Goal: Transaction & Acquisition: Obtain resource

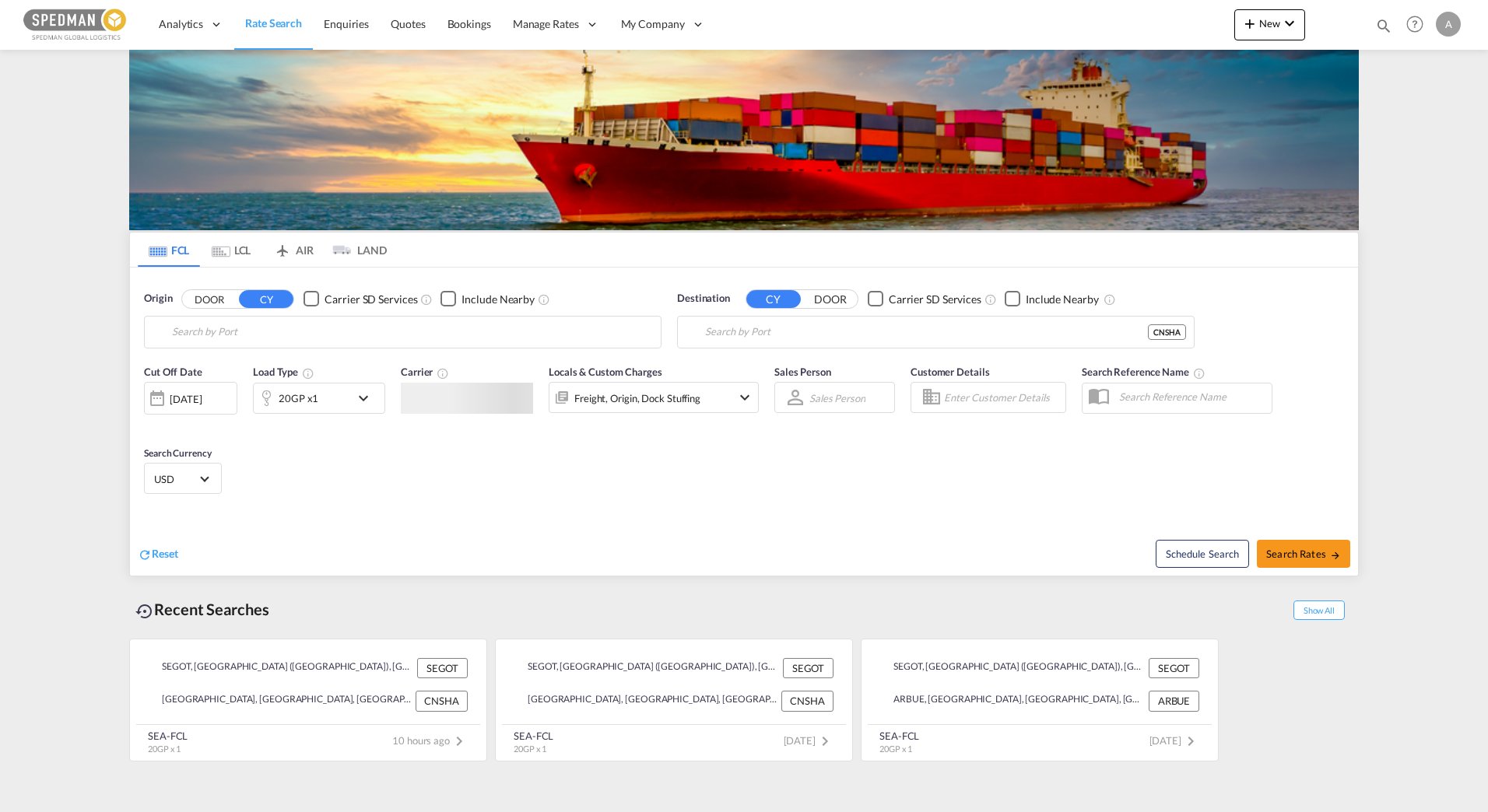
type input "[GEOGRAPHIC_DATA] ([GEOGRAPHIC_DATA]), [GEOGRAPHIC_DATA]"
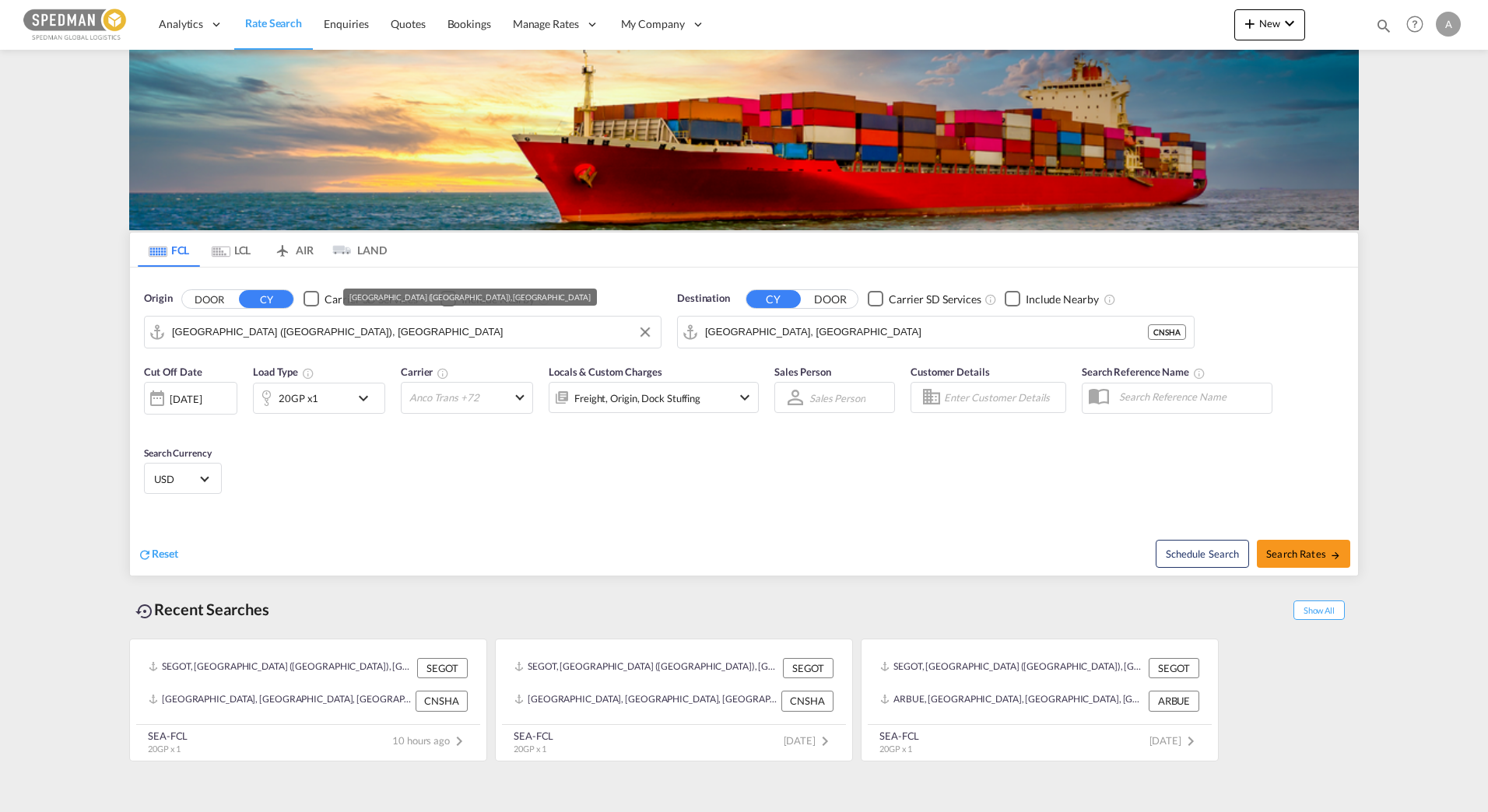
click at [355, 339] on input "[GEOGRAPHIC_DATA] ([GEOGRAPHIC_DATA]), [GEOGRAPHIC_DATA]" at bounding box center [412, 331] width 481 height 23
click at [760, 334] on input "[GEOGRAPHIC_DATA], [GEOGRAPHIC_DATA]" at bounding box center [945, 331] width 481 height 23
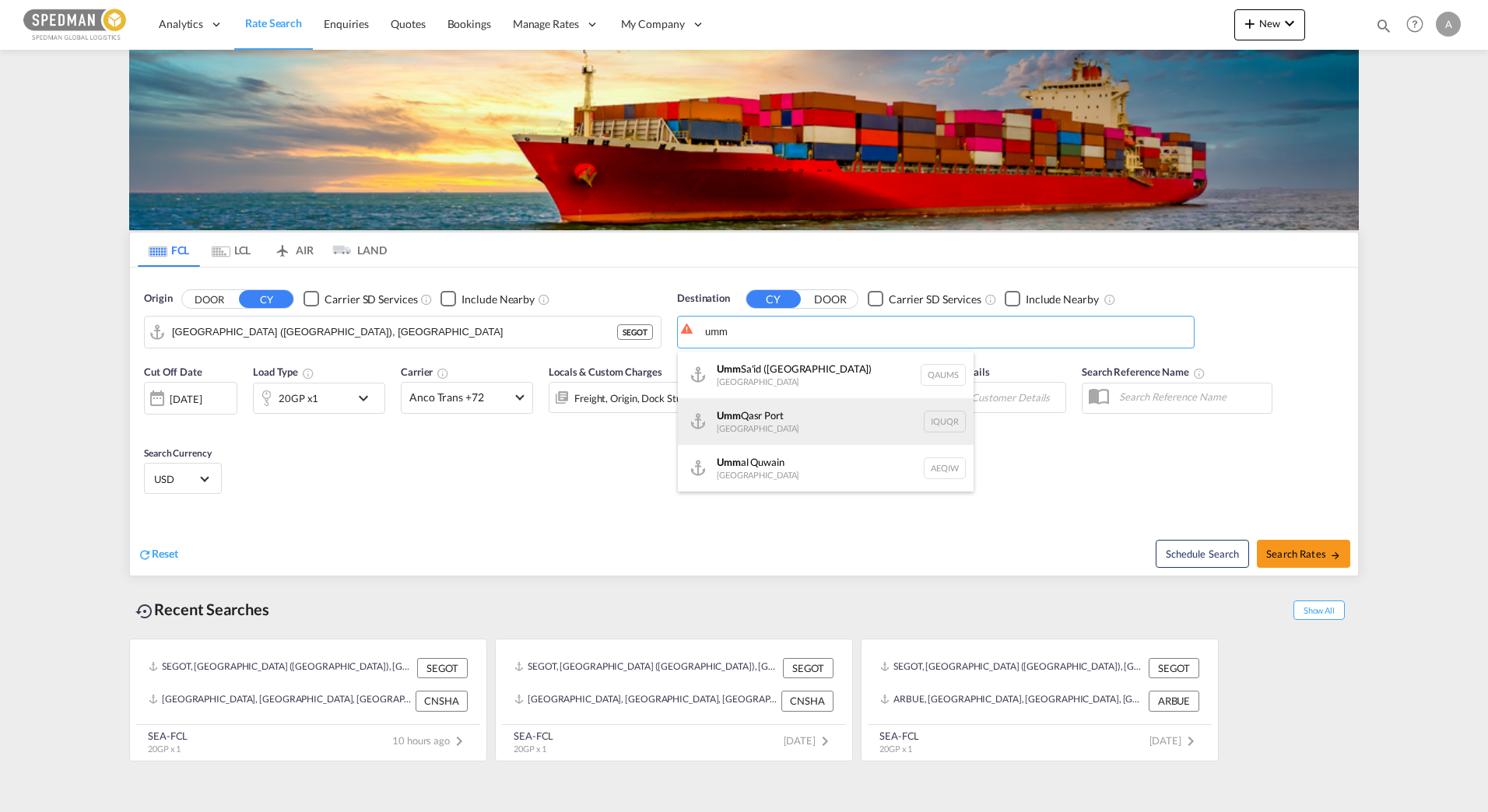
click at [820, 411] on div "Umm Qasr [GEOGRAPHIC_DATA] [GEOGRAPHIC_DATA]" at bounding box center [825, 422] width 295 height 47
type input "[GEOGRAPHIC_DATA], [GEOGRAPHIC_DATA]"
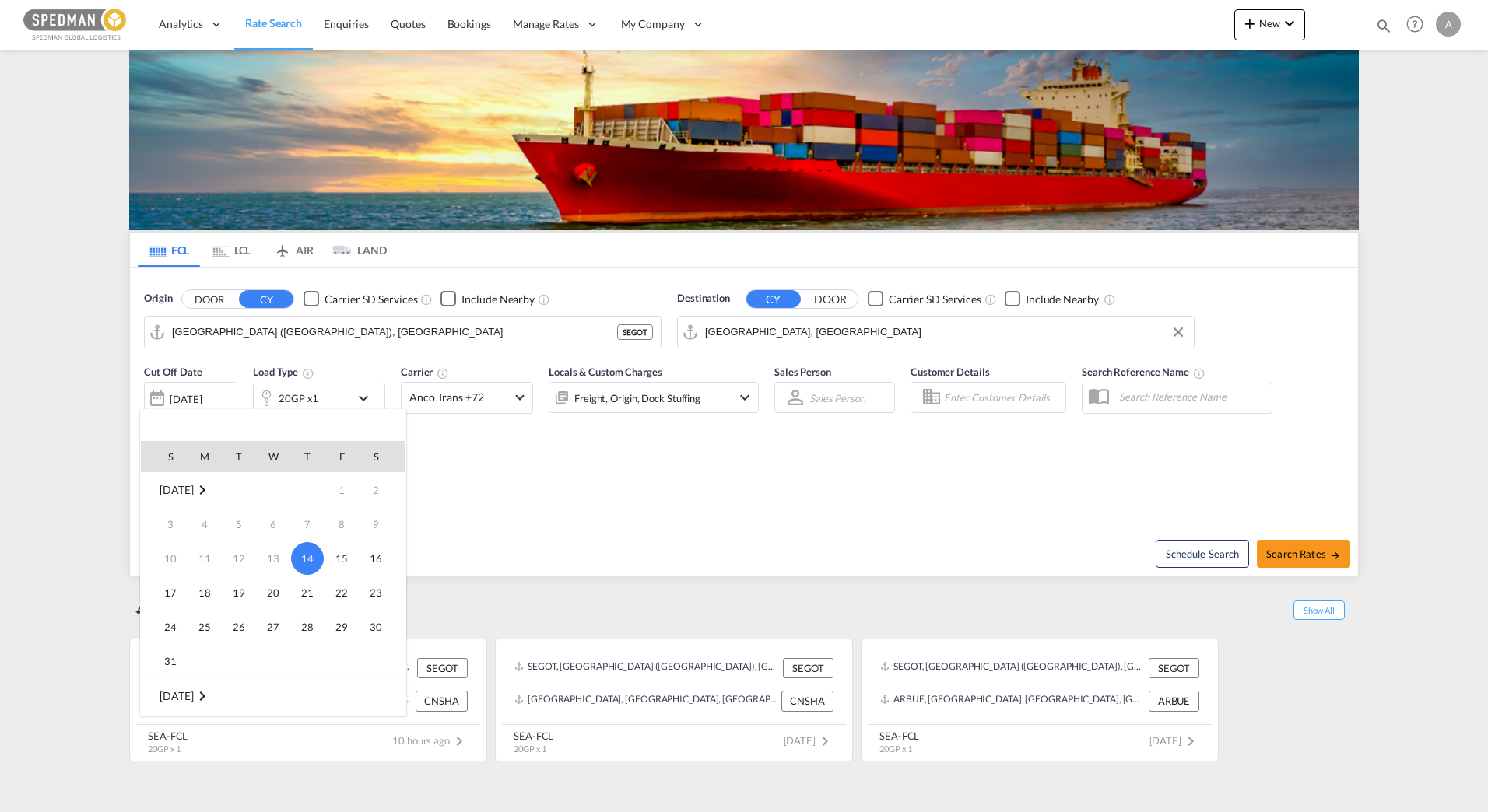
click at [758, 491] on div at bounding box center [744, 406] width 1488 height 812
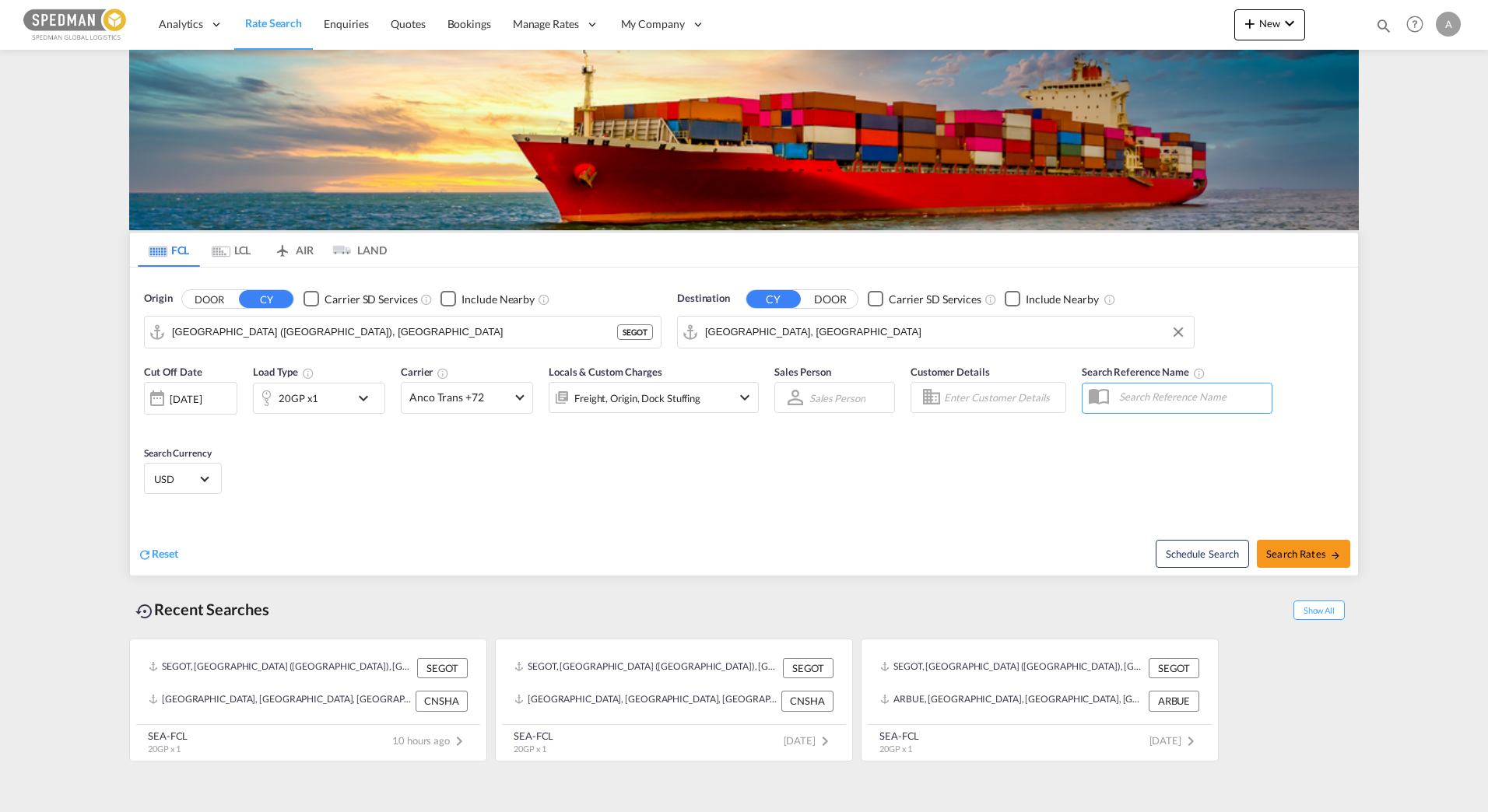
drag, startPoint x: 690, startPoint y: 493, endPoint x: 548, endPoint y: 494, distance: 142.0
click at [690, 494] on div "Cut Off Date [DATE] [DATE] Load Type 20GP x1 Carrier Anco Trans +72 Online Rate…" at bounding box center [744, 432] width 1228 height 151
drag, startPoint x: 430, startPoint y: 492, endPoint x: 450, endPoint y: 450, distance: 46.5
click at [431, 492] on div "Cut Off Date [DATE] [DATE] Load Type 20GP x1 Carrier Anco Trans +72 Online Rate…" at bounding box center [744, 432] width 1228 height 151
drag, startPoint x: 450, startPoint y: 450, endPoint x: 437, endPoint y: 402, distance: 49.7
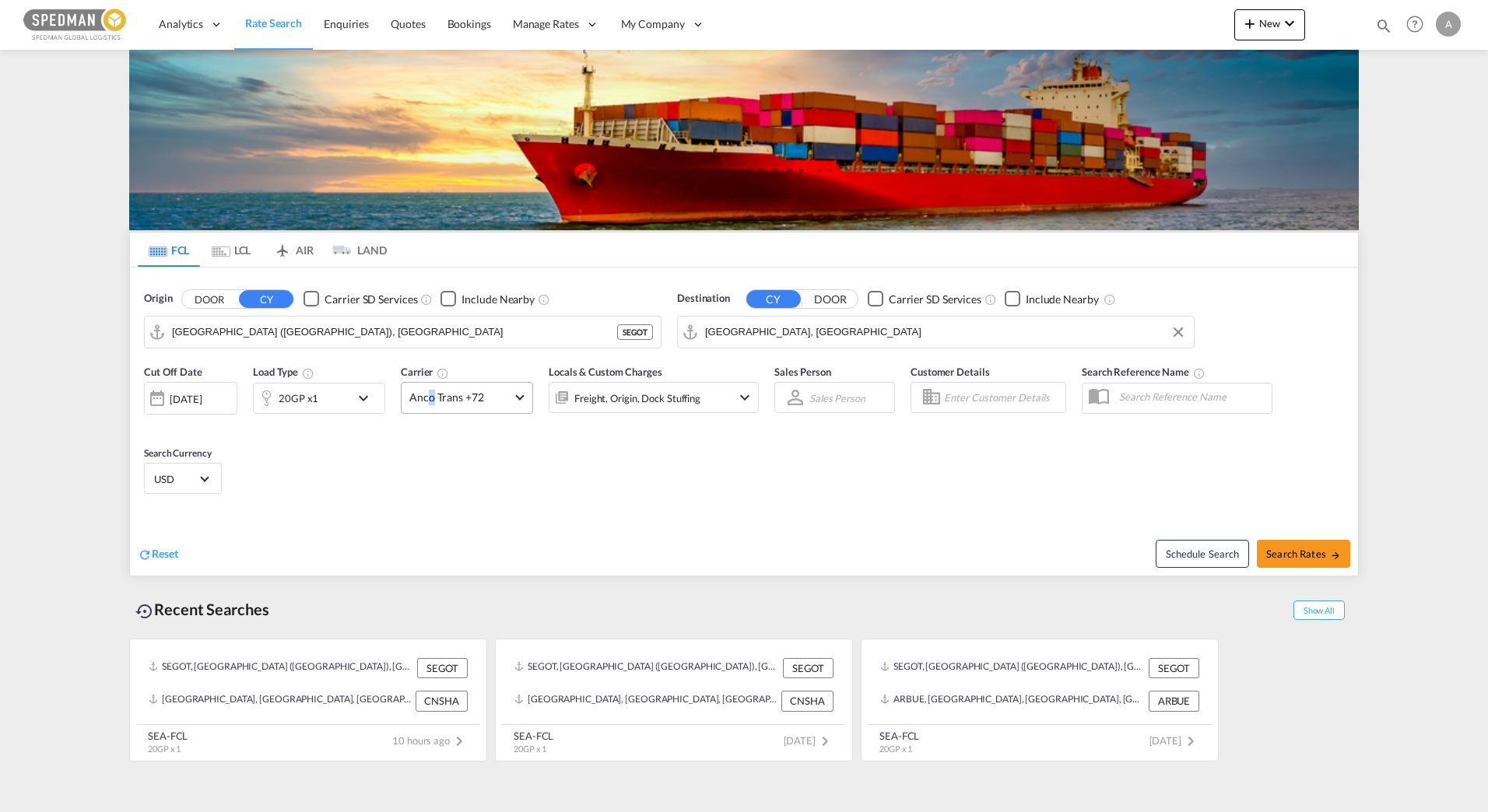
click at [437, 402] on span "Anco Trans +72" at bounding box center [460, 397] width 102 height 16
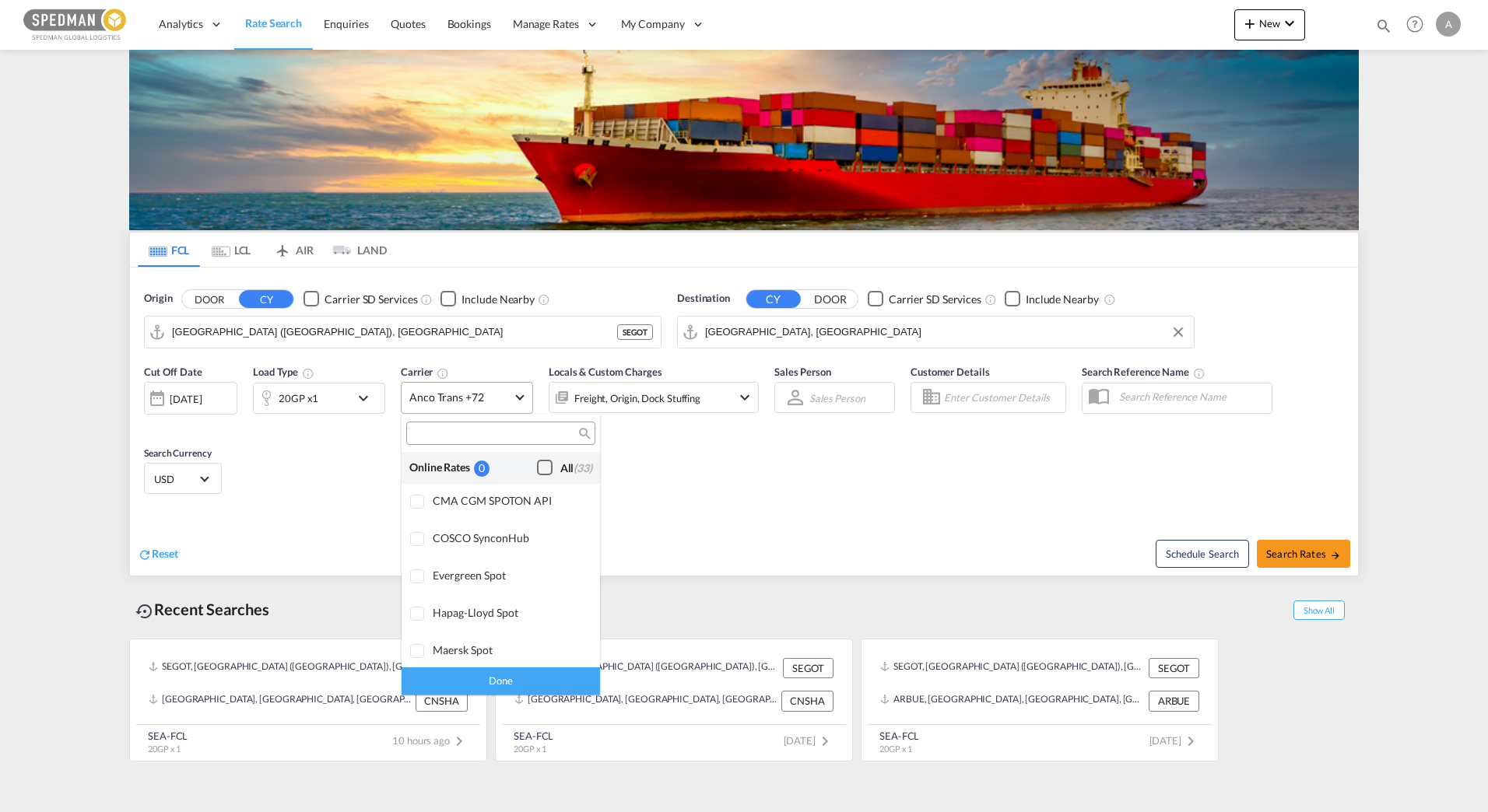
scroll to position [1212, 0]
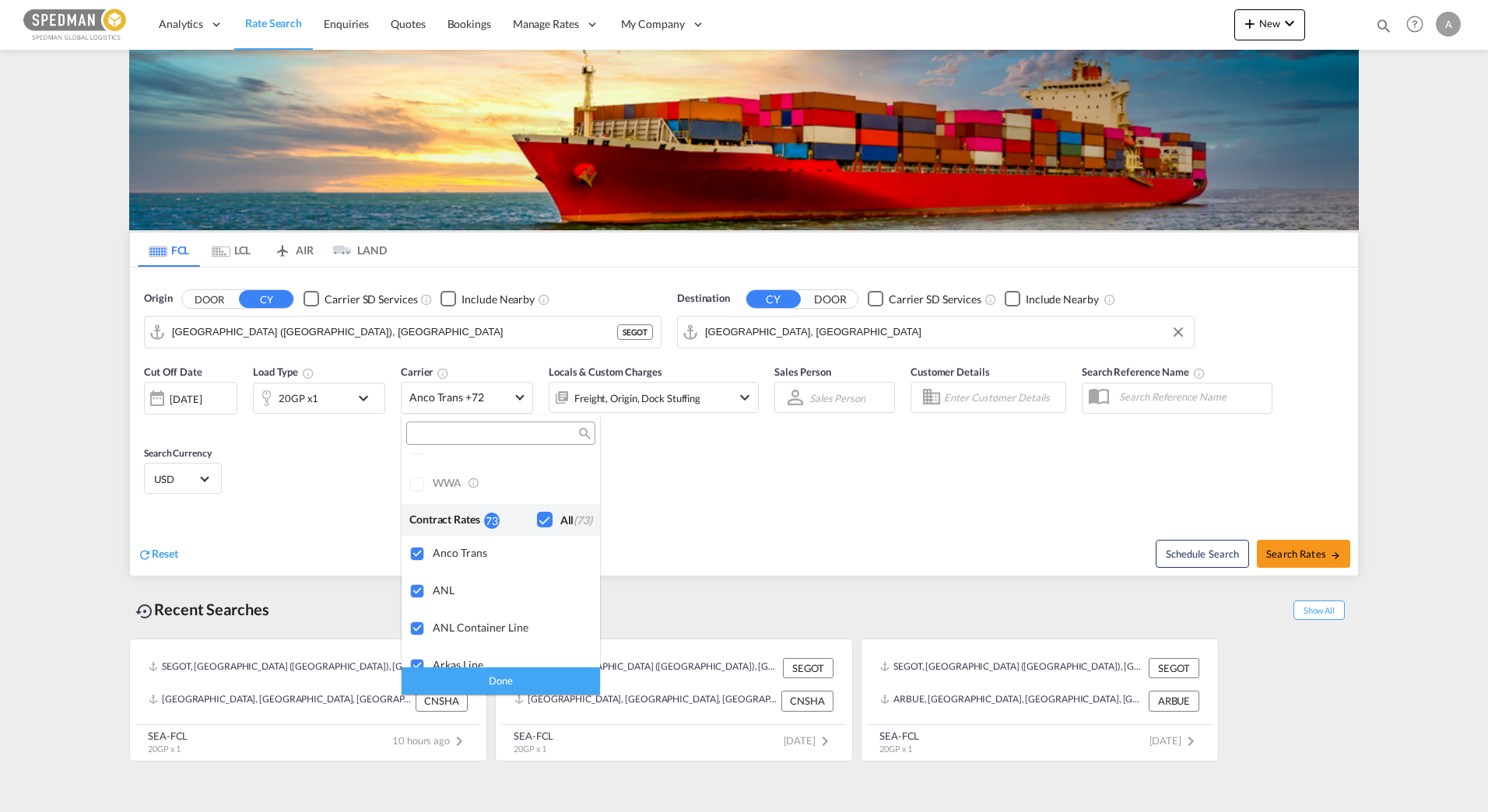
click at [781, 504] on md-backdrop at bounding box center [744, 406] width 1488 height 812
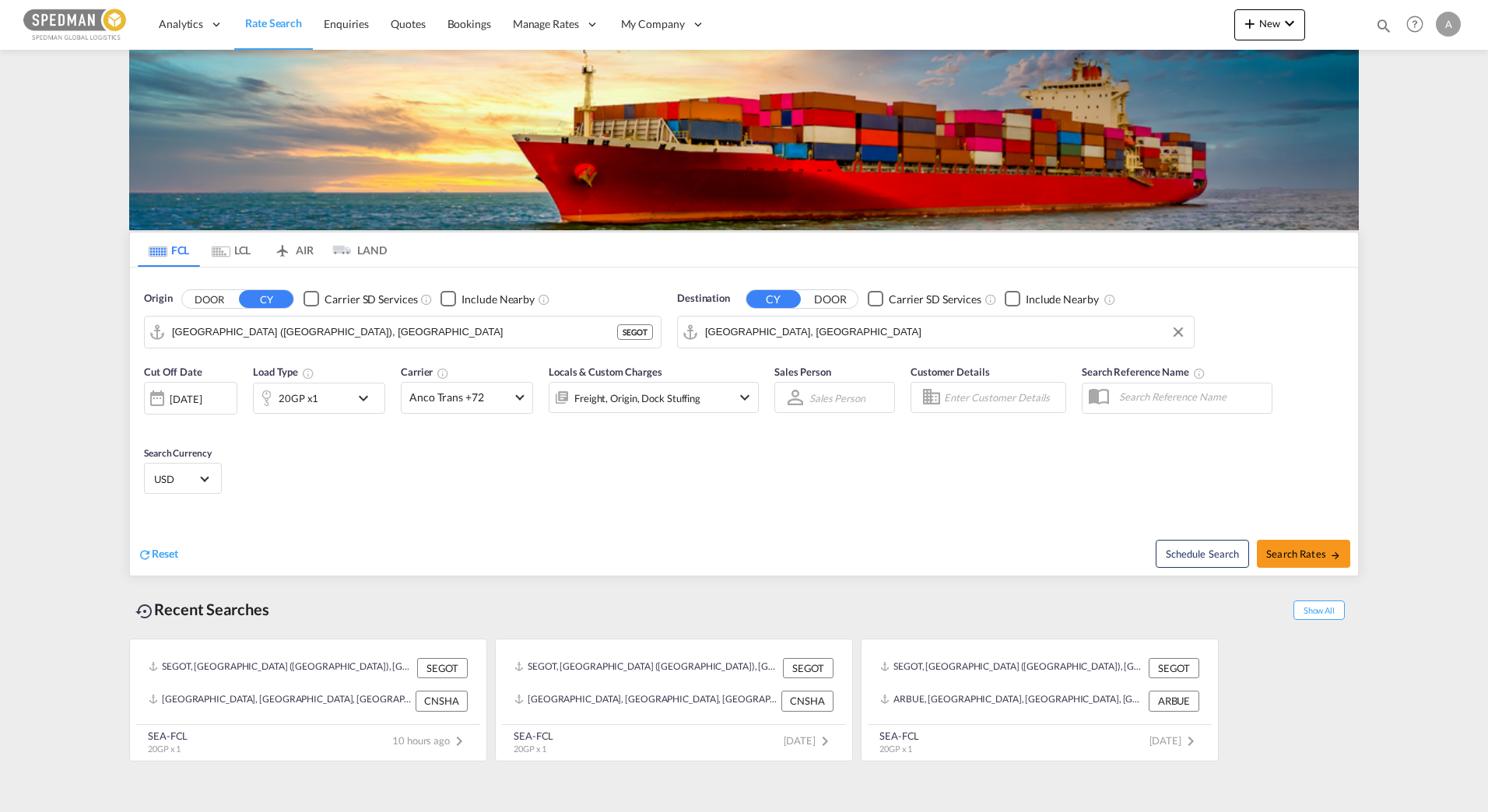
click at [616, 412] on div "Freight, Origin, Dock Stuffing" at bounding box center [632, 398] width 166 height 31
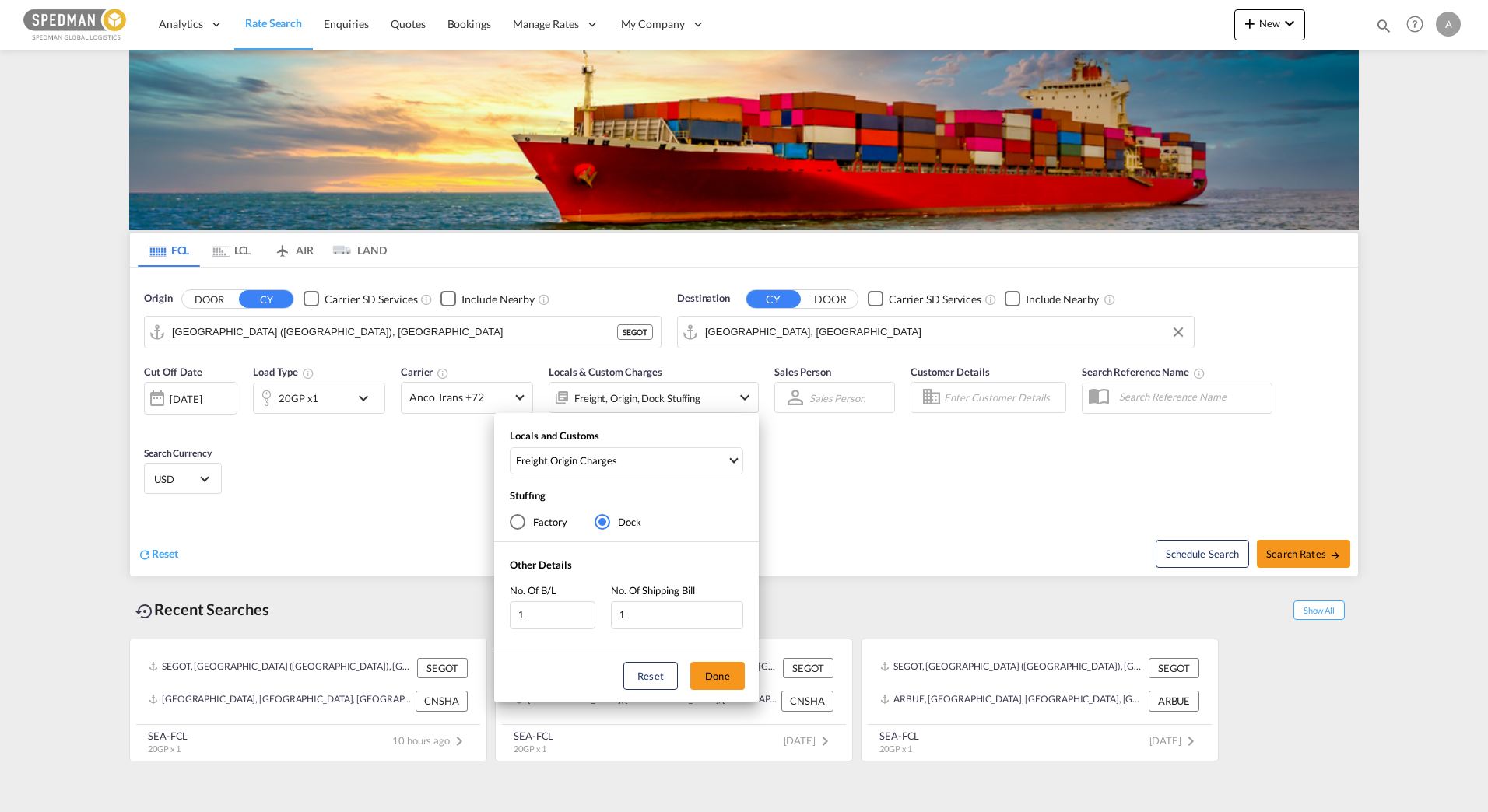
click at [966, 483] on div "Locals and Customs Freight , Origin Charges Clear All Select All Freight Origin…" at bounding box center [744, 406] width 1488 height 812
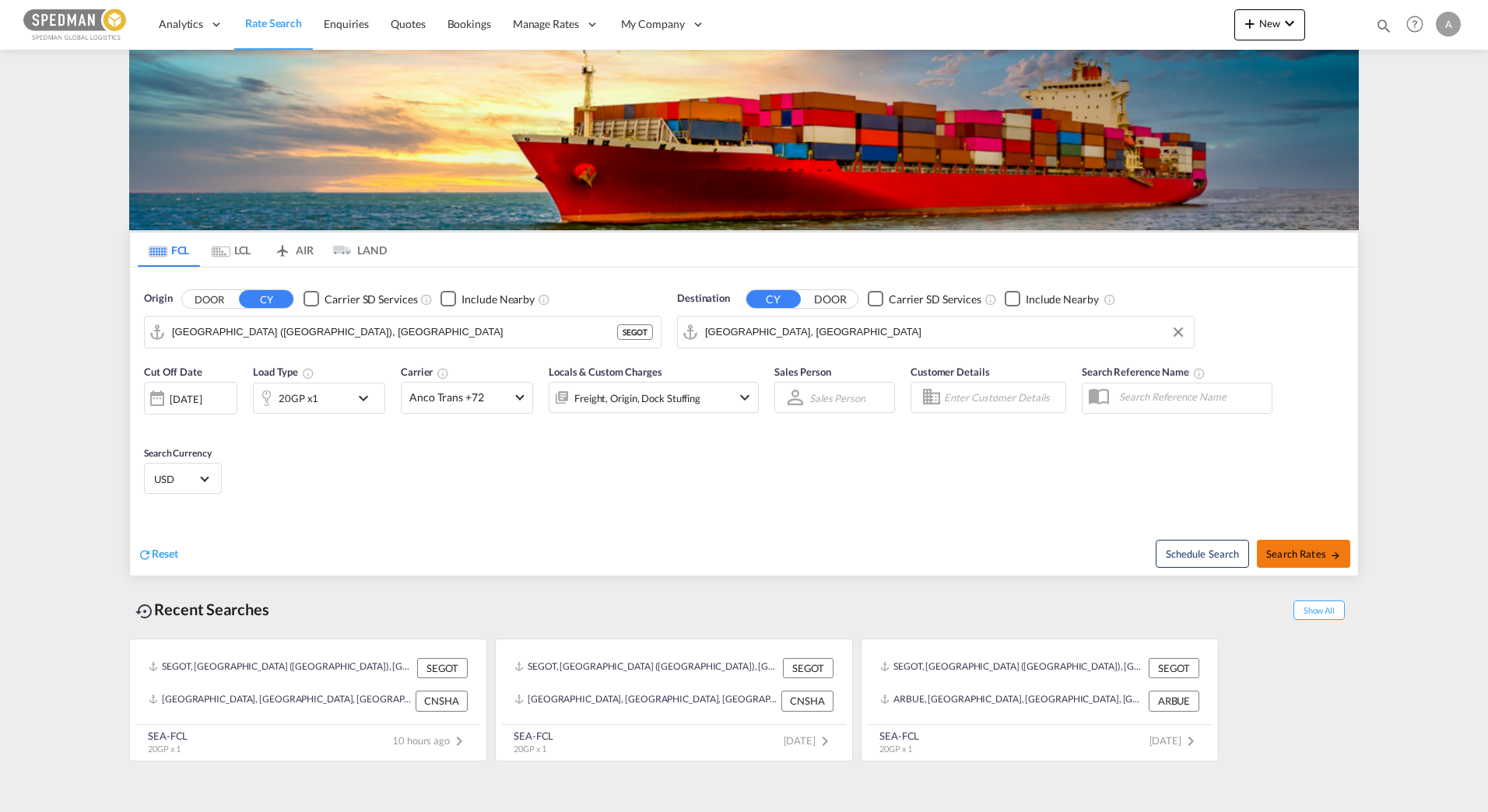
click at [1324, 548] on span "Search Rates" at bounding box center [1302, 553] width 75 height 12
type input "SEGOT to IQUQR / [DATE]"
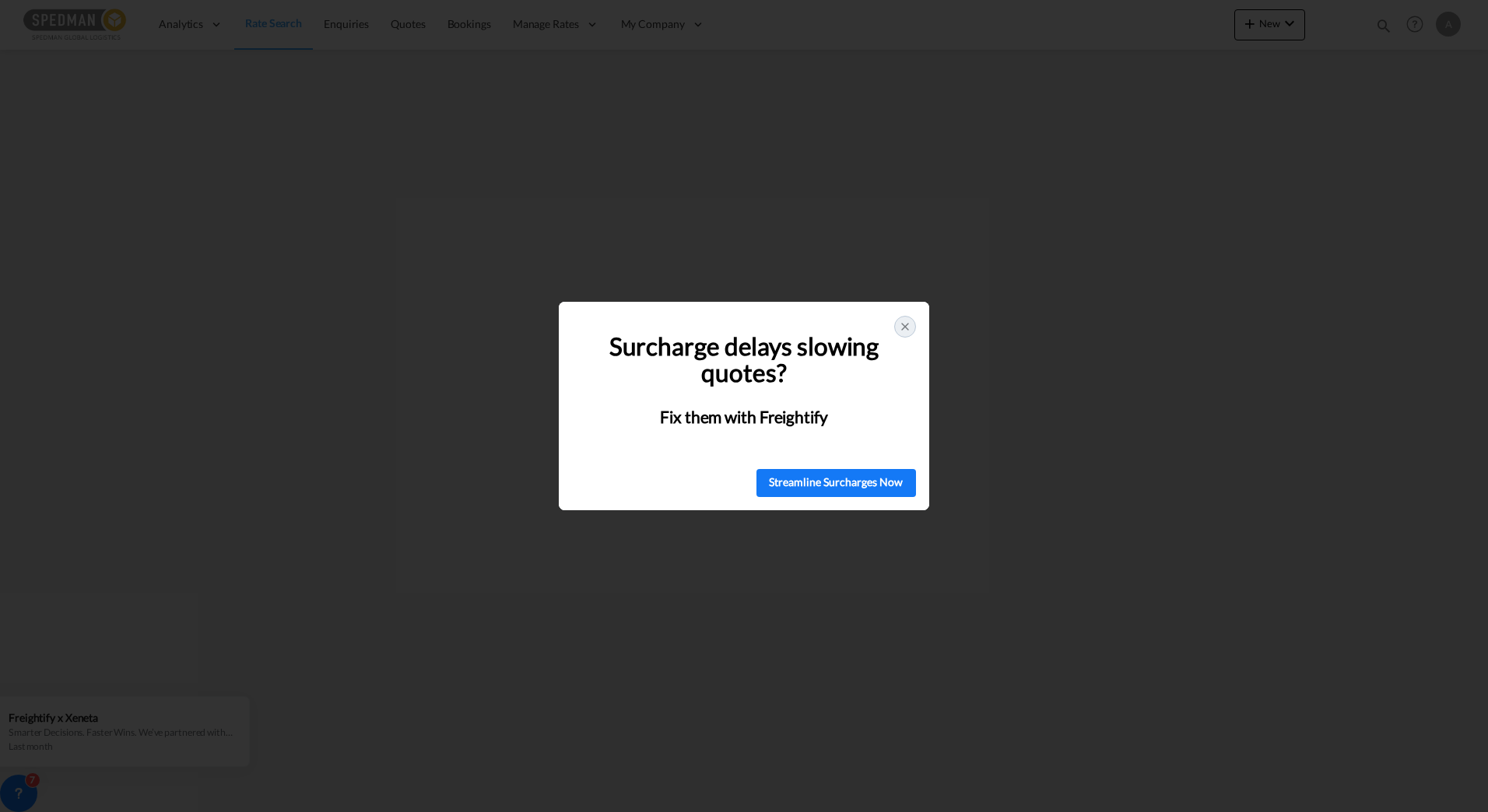
drag, startPoint x: 720, startPoint y: 340, endPoint x: 772, endPoint y: 438, distance: 110.9
click at [772, 436] on div "Surcharge delays slowing quotes? Fix them with Freightify" at bounding box center [744, 380] width 327 height 134
drag, startPoint x: 772, startPoint y: 438, endPoint x: 1158, endPoint y: 487, distance: 389.1
click at [1161, 491] on div "🚨 Struggling with Surcharges? You're Not Alone! Surcharge delays slowing quotes…" at bounding box center [744, 406] width 1488 height 812
click at [904, 324] on icon at bounding box center [904, 326] width 12 height 12
